Goal: Information Seeking & Learning: Check status

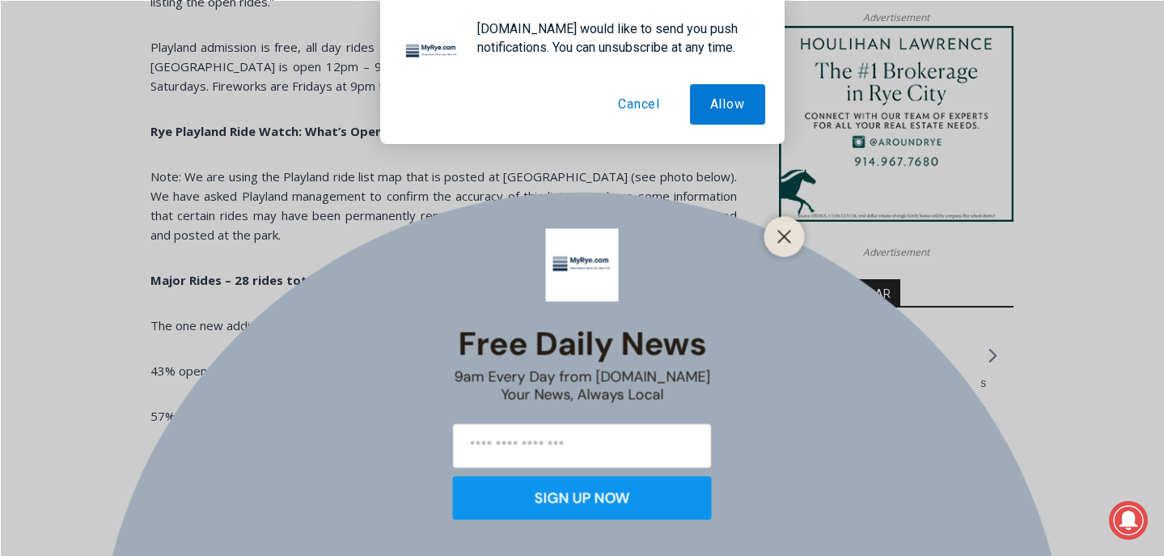
scroll to position [1573, 0]
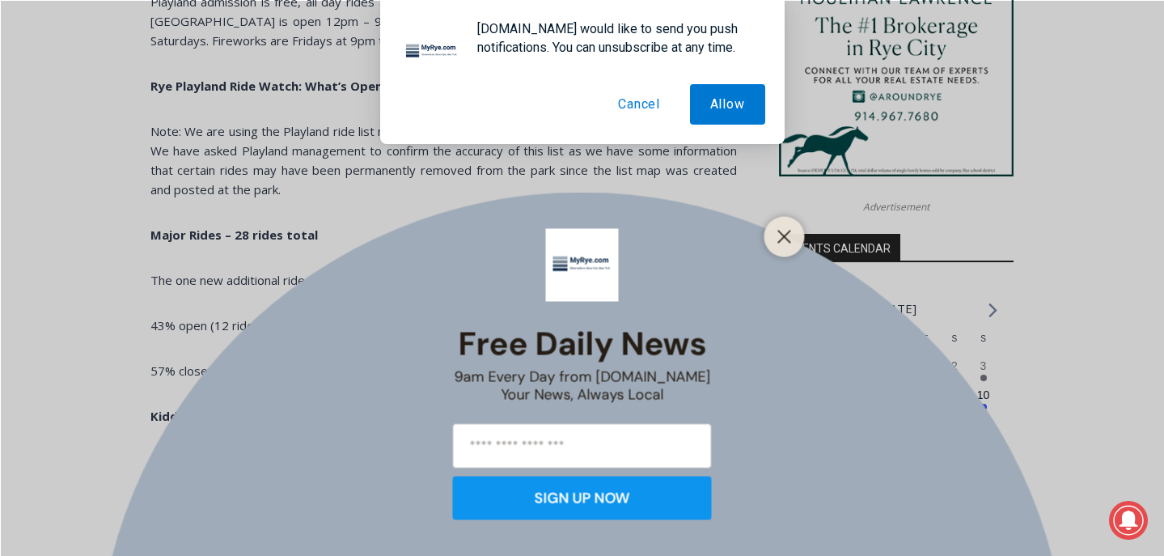
click at [210, 261] on div "Free Daily News 9am Every Day from [DOMAIN_NAME] Your News, Always Local SIGN U…" at bounding box center [582, 278] width 1164 height 556
click at [786, 220] on div at bounding box center [785, 236] width 40 height 40
click at [782, 239] on line "Close" at bounding box center [783, 236] width 11 height 11
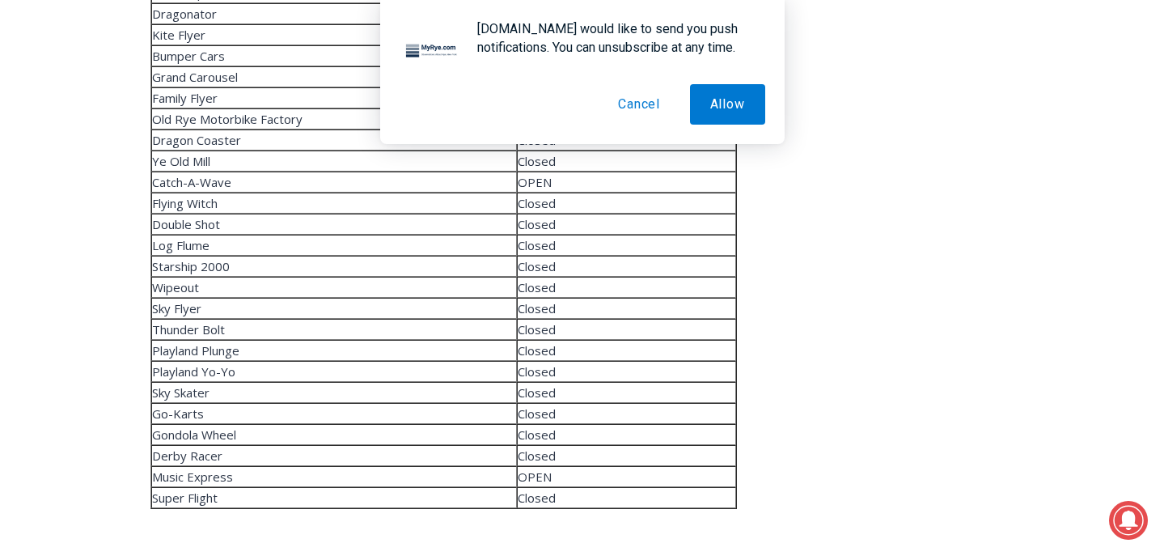
scroll to position [2749, 0]
click at [517, 453] on td "Closed" at bounding box center [626, 454] width 219 height 21
click at [517, 469] on td "OPEN" at bounding box center [626, 475] width 219 height 21
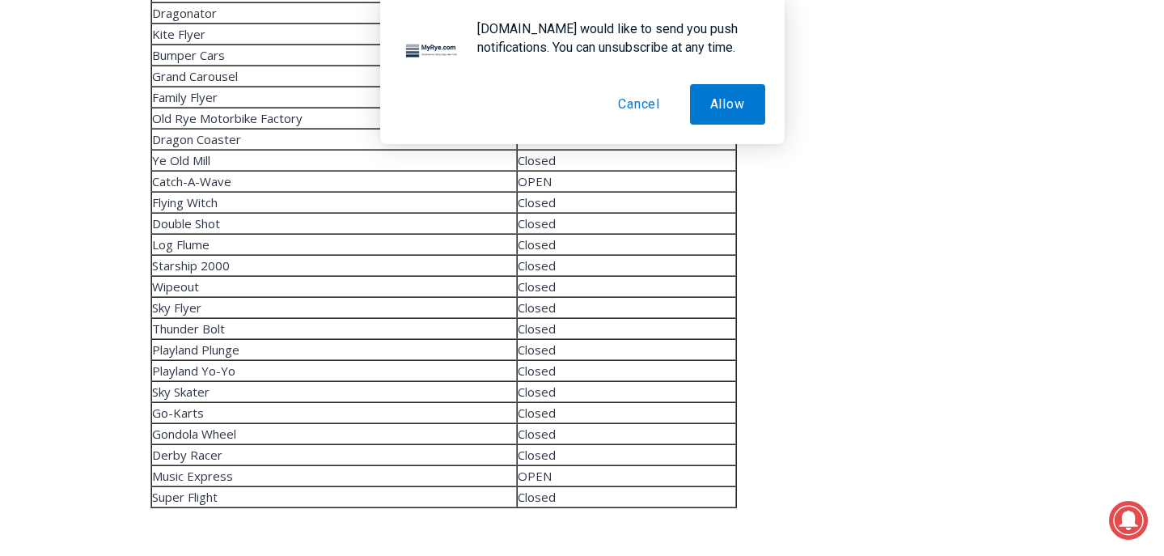
click at [517, 469] on td "OPEN" at bounding box center [626, 475] width 219 height 21
click at [647, 95] on button "Cancel" at bounding box center [639, 104] width 83 height 40
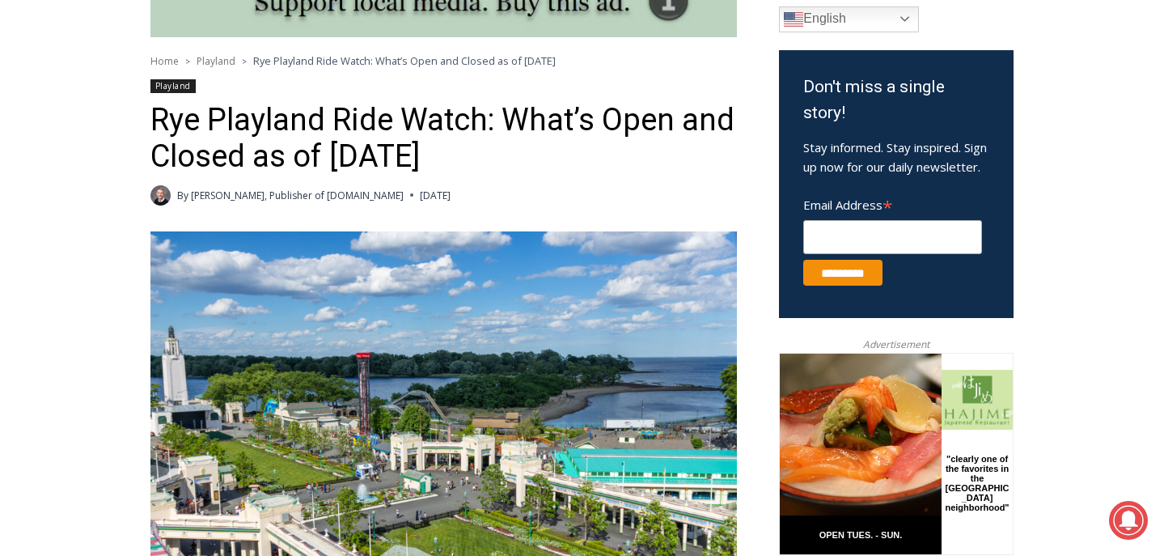
scroll to position [723, 0]
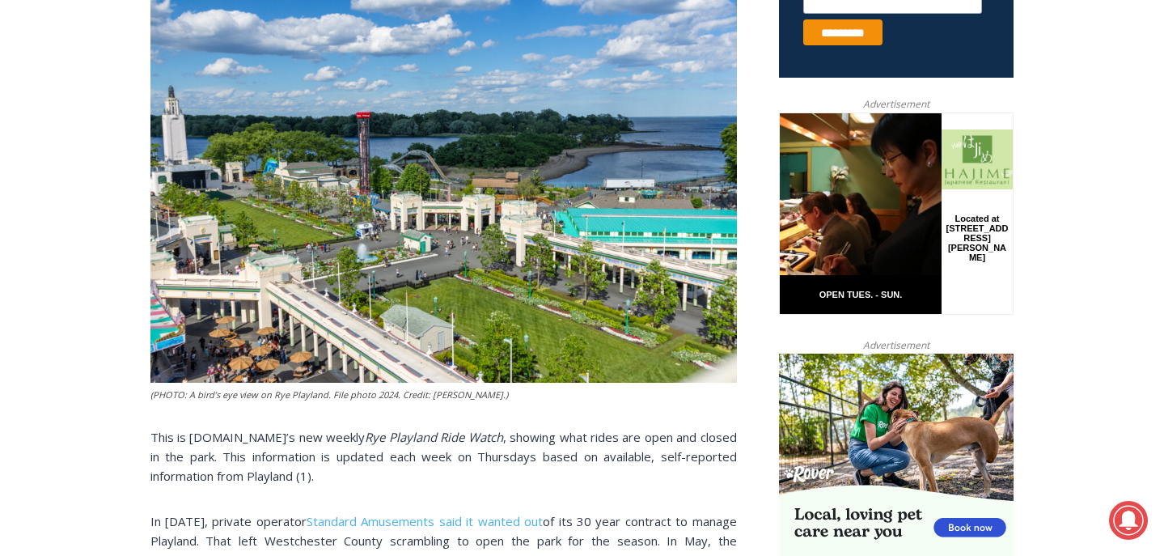
click at [298, 241] on img at bounding box center [443, 187] width 587 height 392
